Goal: Book appointment/travel/reservation

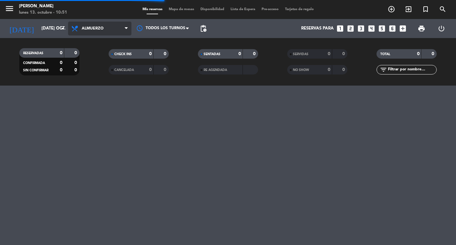
click at [100, 26] on span "Almuerzo" at bounding box center [99, 29] width 63 height 14
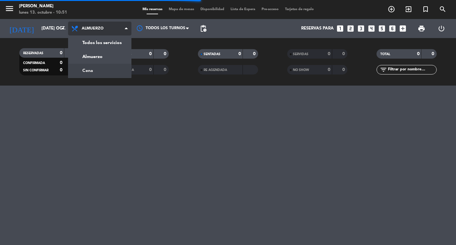
click at [99, 66] on div "menu [PERSON_NAME] lunes 13. octubre - 10:51 Mis reservas Mapa de mesas Disponi…" at bounding box center [228, 42] width 456 height 85
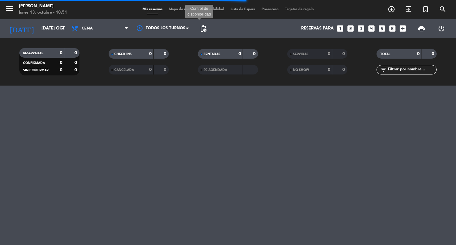
click at [204, 28] on span "pending_actions" at bounding box center [203, 29] width 8 height 8
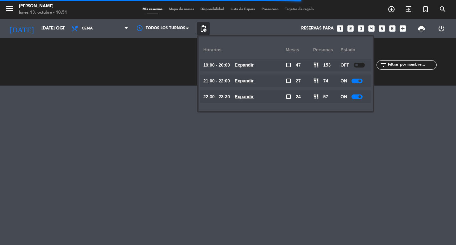
click at [254, 79] on u "Expandir" at bounding box center [244, 80] width 19 height 5
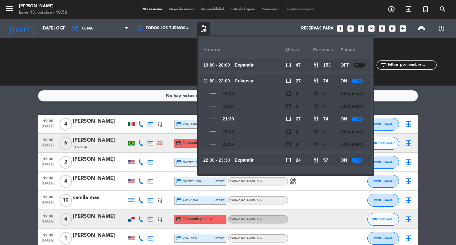
click at [347, 31] on icon "looks_two" at bounding box center [350, 28] width 8 height 8
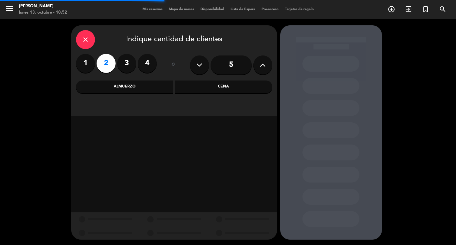
click at [214, 85] on div "Cena" at bounding box center [223, 86] width 97 height 13
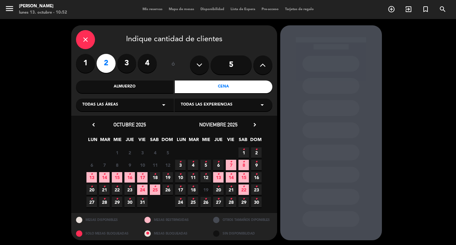
click at [105, 179] on icon "•" at bounding box center [104, 174] width 2 height 10
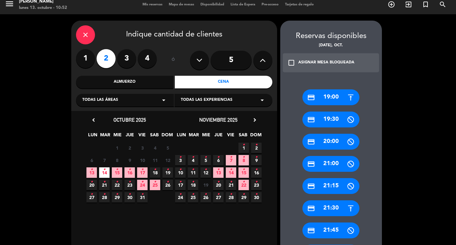
click at [335, 205] on div "credit_card 21:30" at bounding box center [330, 208] width 57 height 16
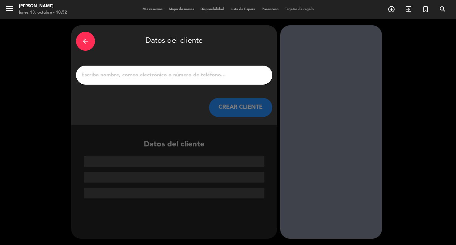
click at [259, 116] on button "CREAR CLIENTE" at bounding box center [240, 107] width 63 height 19
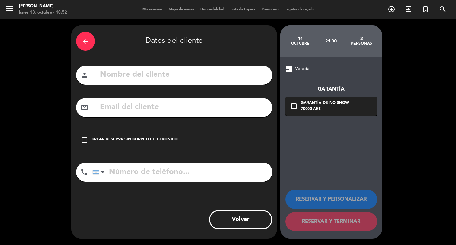
click at [246, 81] on input "text" at bounding box center [183, 74] width 168 height 13
type input "[PERSON_NAME]"
click at [130, 181] on input "tel" at bounding box center [182, 171] width 180 height 19
type input "[PHONE_NUMBER]"
drag, startPoint x: 152, startPoint y: 147, endPoint x: 185, endPoint y: 150, distance: 34.0
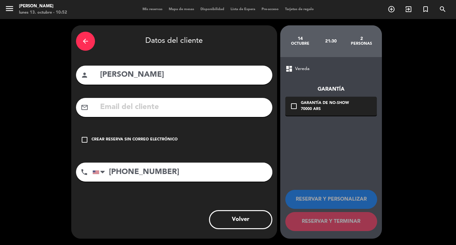
click at [152, 143] on div "Crear reserva sin correo electrónico" at bounding box center [134, 139] width 86 height 6
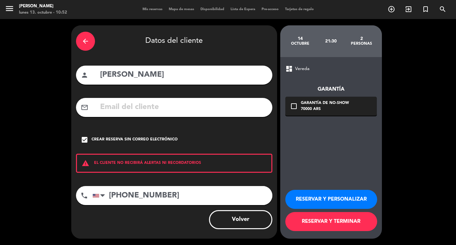
click at [331, 209] on button "RESERVAR Y PERSONALIZAR" at bounding box center [331, 199] width 92 height 19
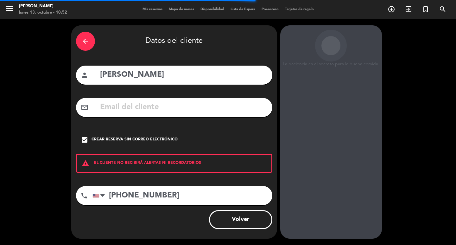
scroll to position [18, 0]
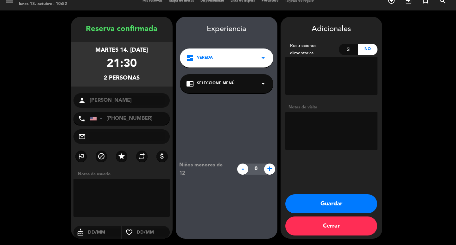
click at [220, 48] on div "dashboard Vereda arrow_drop_down" at bounding box center [226, 57] width 93 height 19
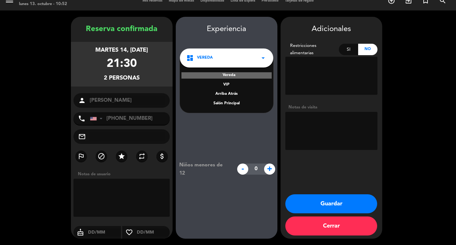
click at [233, 100] on div "Salón Principal" at bounding box center [226, 103] width 81 height 6
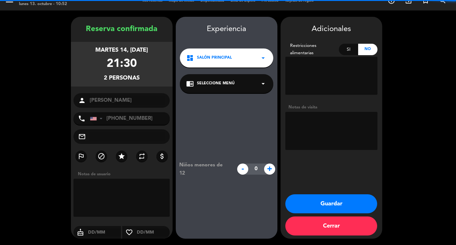
click at [327, 205] on button "Guardar" at bounding box center [331, 203] width 92 height 19
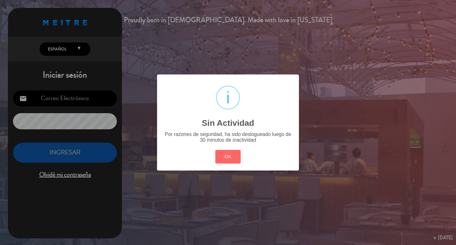
type input "[EMAIL_ADDRESS][DOMAIN_NAME]"
